Goal: Obtain resource: Download file/media

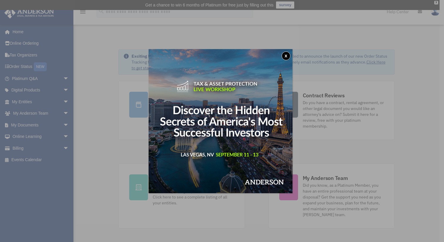
click at [287, 54] on button "x" at bounding box center [285, 55] width 9 height 9
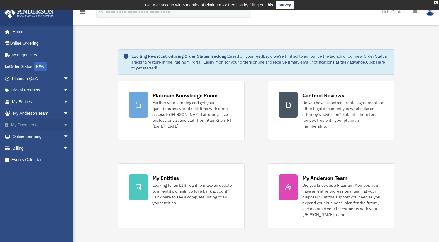
click at [63, 124] on span "arrow_drop_down" at bounding box center [69, 125] width 12 height 12
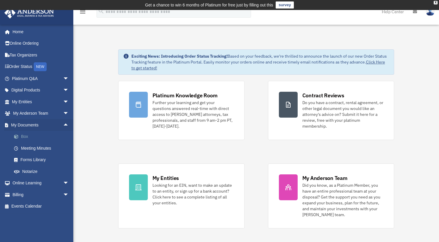
click at [28, 135] on link "Box" at bounding box center [43, 137] width 70 height 12
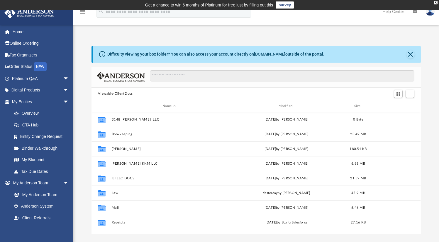
scroll to position [129, 325]
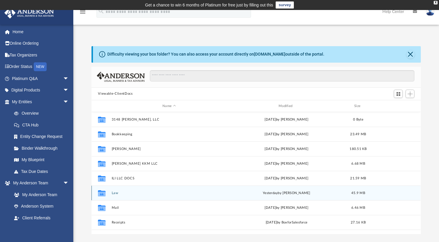
click at [112, 194] on button "Law" at bounding box center [169, 193] width 115 height 4
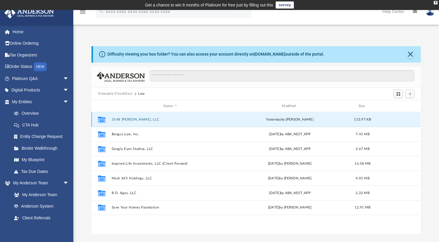
click at [138, 121] on button "3148 [PERSON_NAME], LLC" at bounding box center [170, 119] width 117 height 4
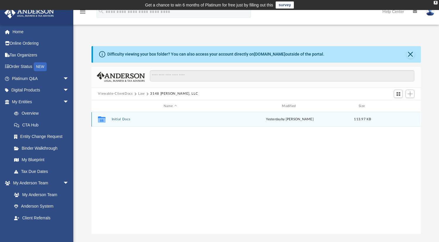
click at [123, 118] on button "Initial Docs" at bounding box center [170, 119] width 117 height 4
click at [123, 118] on button "3148 Catherine, LLC - EIN Notice.pdf" at bounding box center [170, 119] width 117 height 4
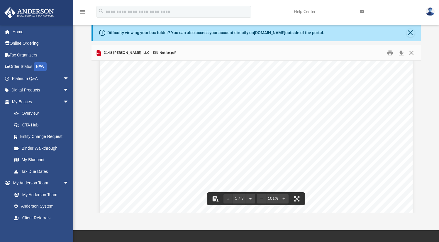
scroll to position [0, 0]
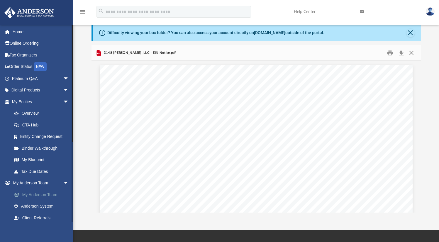
click at [40, 195] on link "My Anderson Team" at bounding box center [43, 194] width 70 height 12
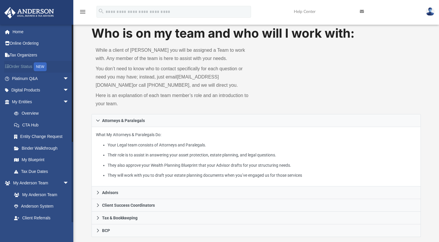
click at [21, 65] on link "Order Status NEW" at bounding box center [41, 67] width 74 height 12
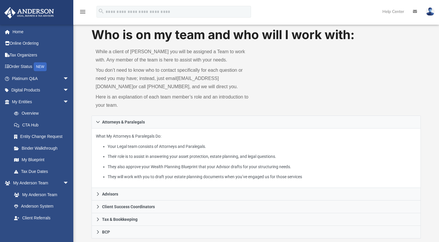
scroll to position [21, 0]
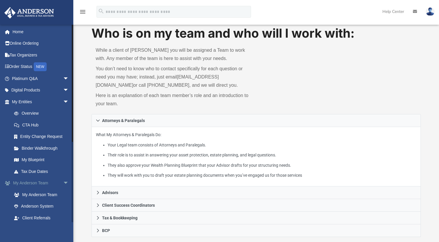
click at [56, 183] on link "My Anderson Team arrow_drop_down" at bounding box center [41, 183] width 74 height 12
click at [63, 181] on span "arrow_drop_down" at bounding box center [69, 183] width 12 height 12
click at [63, 181] on span "arrow_drop_up" at bounding box center [69, 183] width 12 height 12
click at [63, 181] on span "arrow_drop_down" at bounding box center [69, 183] width 12 height 12
click at [21, 205] on link "Box" at bounding box center [43, 206] width 70 height 12
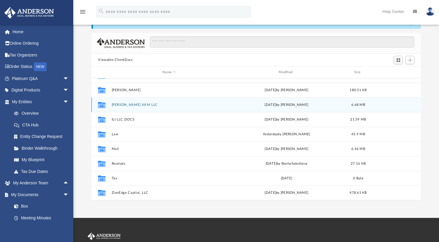
scroll to position [34, 0]
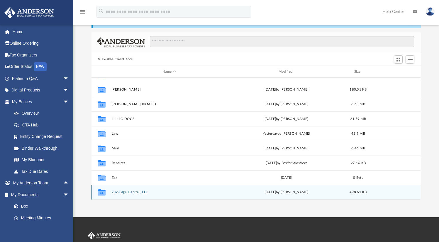
click at [124, 190] on button "ZionEdge Capital, LLC" at bounding box center [169, 192] width 115 height 4
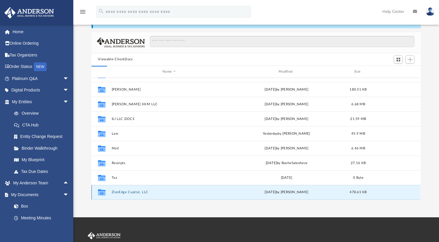
scroll to position [0, 0]
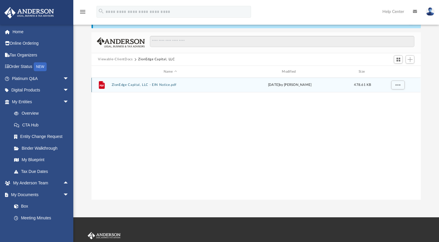
click at [164, 83] on button "ZionEdge Capital, LLC - EIN Notice.pdf" at bounding box center [170, 85] width 117 height 4
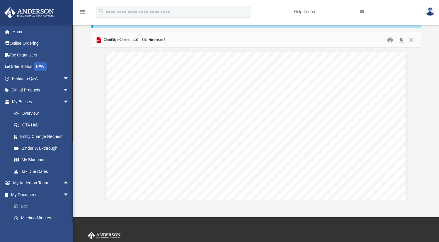
click at [26, 205] on link "Box" at bounding box center [43, 206] width 70 height 12
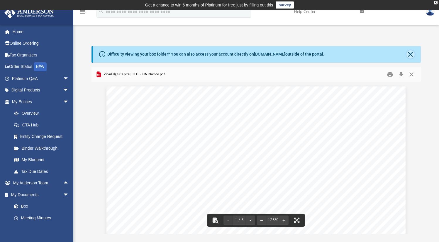
click at [411, 52] on button "Close" at bounding box center [411, 54] width 8 height 8
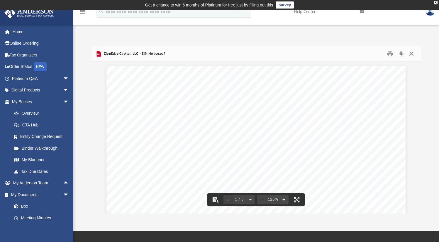
click at [410, 55] on button "Close" at bounding box center [412, 53] width 11 height 9
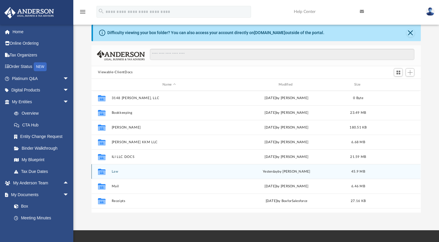
click at [117, 173] on button "Law" at bounding box center [169, 171] width 115 height 4
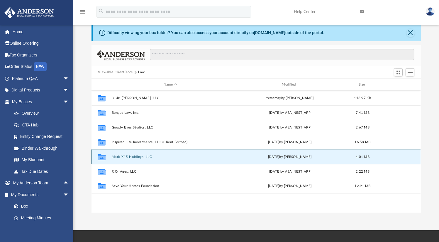
click at [138, 158] on button "Mark X45 Holdings, LLC" at bounding box center [170, 157] width 117 height 4
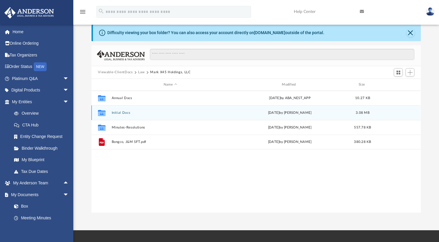
click at [125, 111] on button "Initial Docs" at bounding box center [170, 113] width 117 height 4
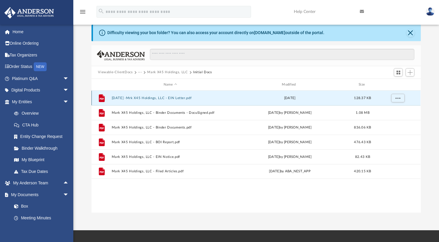
click at [168, 97] on button "[DATE] -Mrk X45 Holdings, LLC - EIN Letter.pdf" at bounding box center [170, 98] width 117 height 4
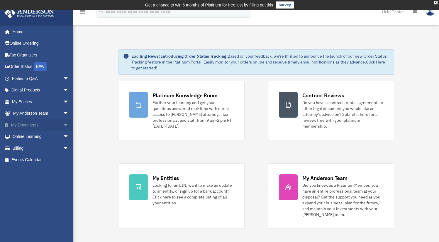
click at [63, 124] on span "arrow_drop_down" at bounding box center [69, 125] width 12 height 12
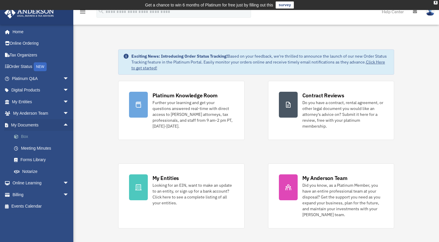
click at [26, 138] on link "Box" at bounding box center [43, 137] width 70 height 12
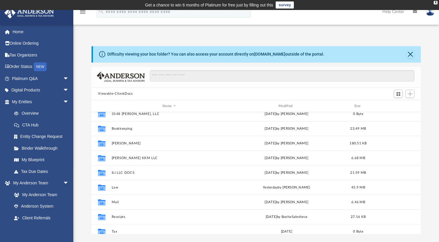
scroll to position [7, 0]
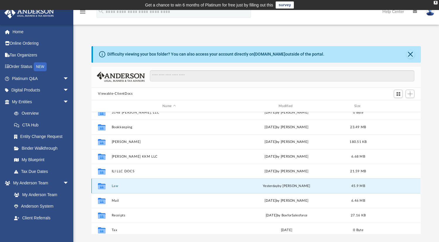
click at [115, 187] on button "Law" at bounding box center [169, 186] width 115 height 4
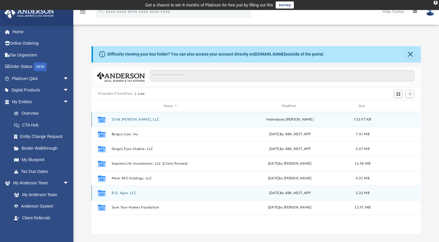
scroll to position [0, 0]
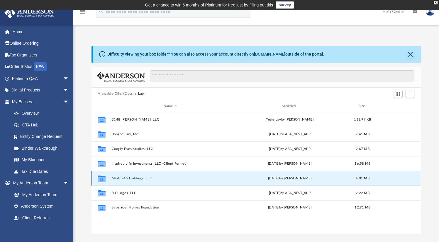
click at [125, 179] on button "Mark X45 Holdings, LLC" at bounding box center [170, 178] width 117 height 4
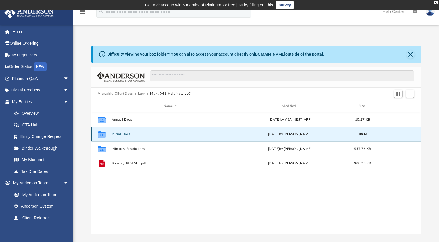
click at [124, 134] on button "Initial Docs" at bounding box center [170, 134] width 117 height 4
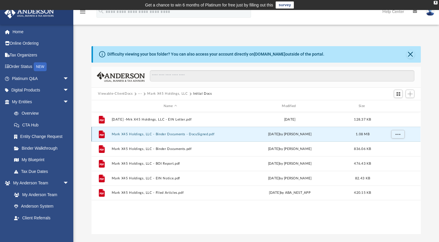
click at [188, 135] on button "Mark X45 Holdings, LLC - Binder Documents - DocuSigned.pdf" at bounding box center [170, 134] width 117 height 4
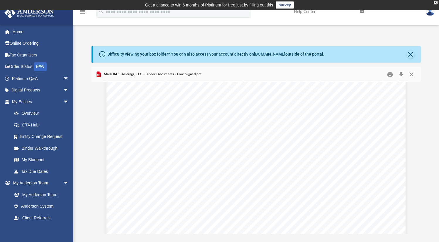
scroll to position [17546, 0]
click at [436, 1] on div "X" at bounding box center [436, 3] width 4 height 4
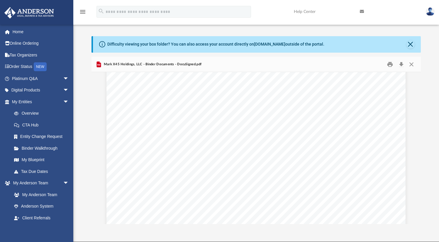
scroll to position [17218, 0]
